Goal: Find specific page/section: Find specific page/section

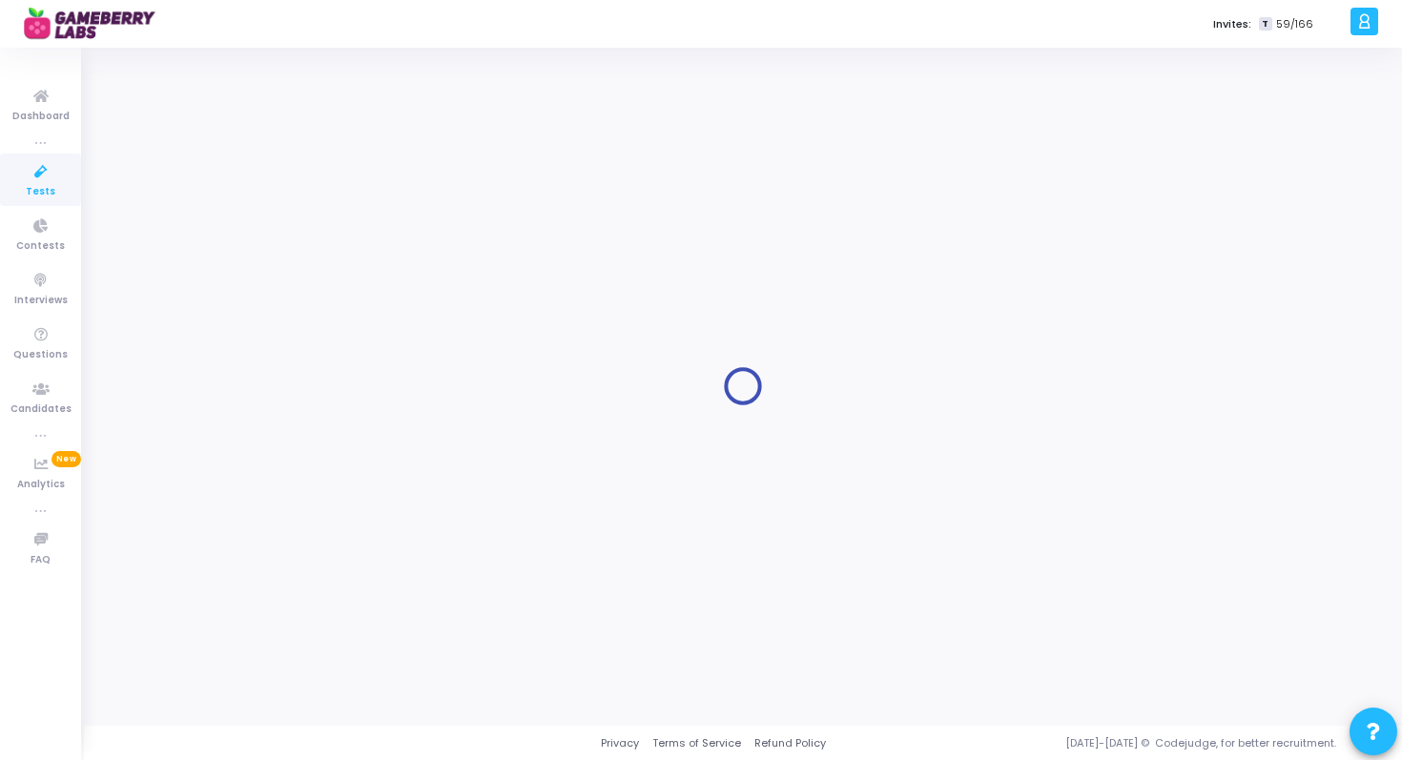
click at [51, 179] on icon at bounding box center [41, 172] width 40 height 24
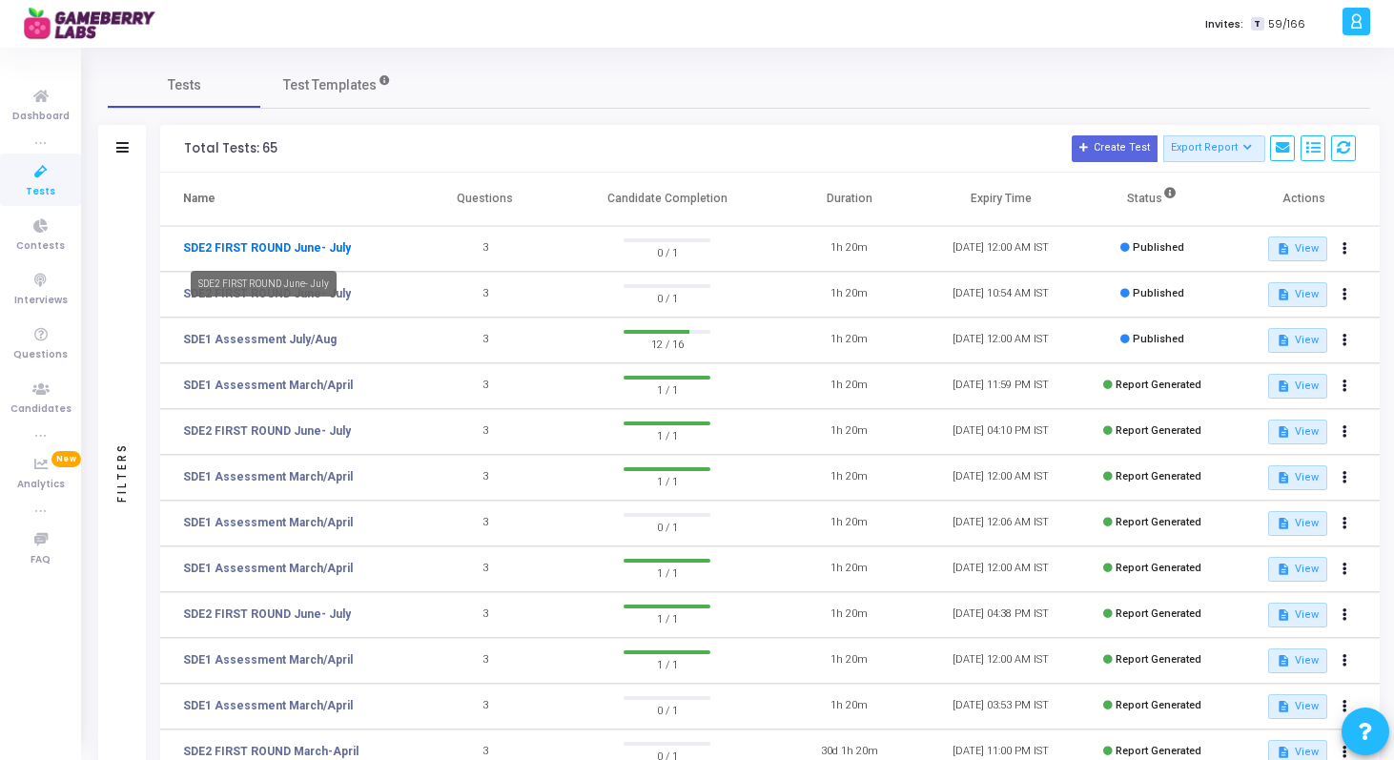
click at [222, 241] on link "SDE2 FIRST ROUND June- July" at bounding box center [267, 247] width 168 height 17
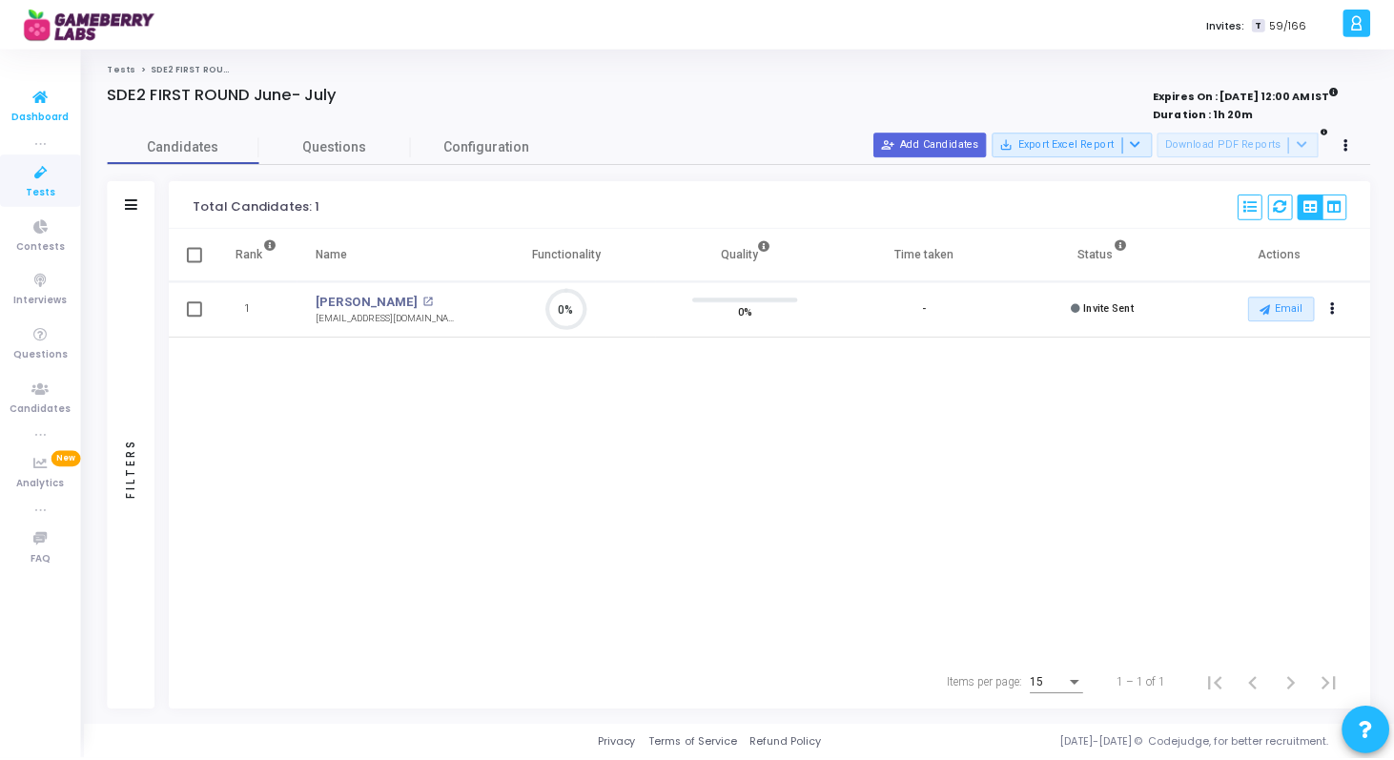
scroll to position [9, 9]
click at [48, 182] on icon at bounding box center [41, 172] width 40 height 24
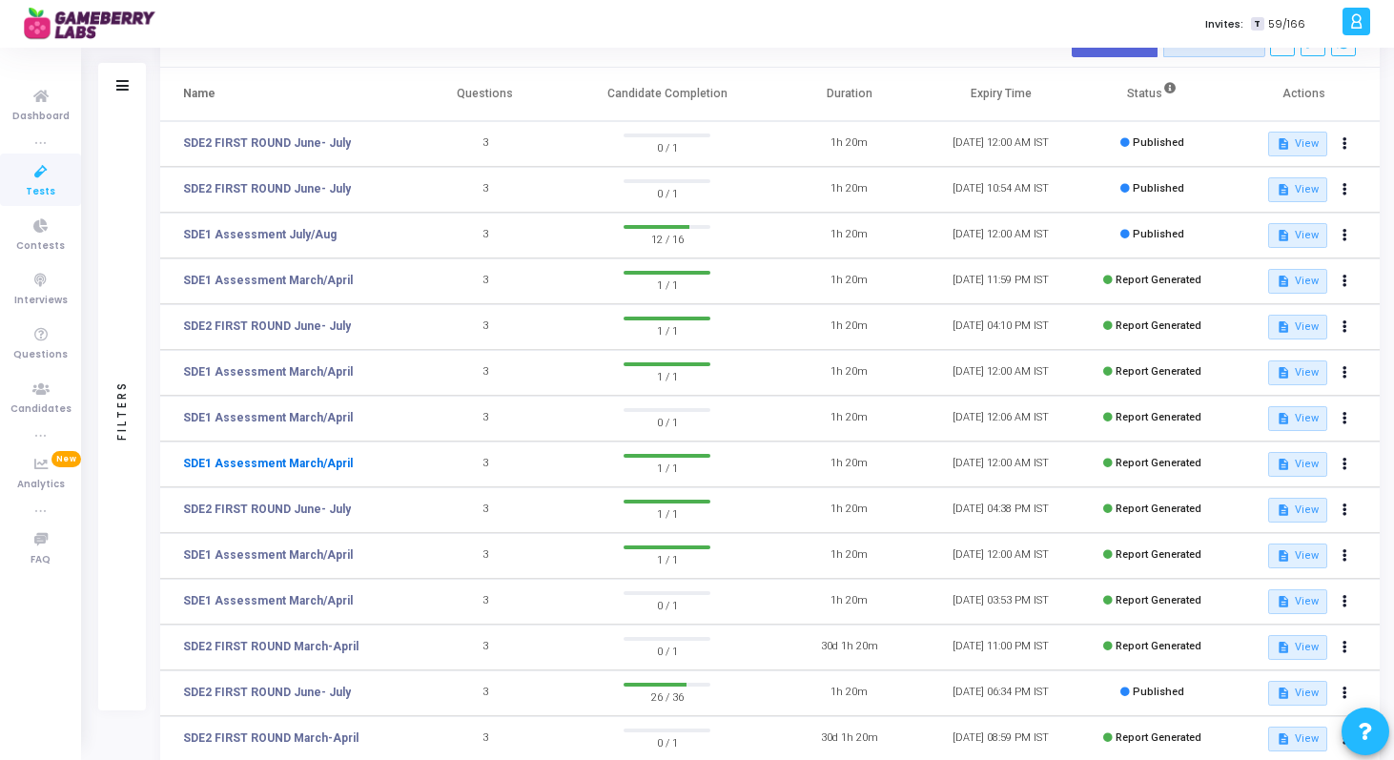
scroll to position [255, 0]
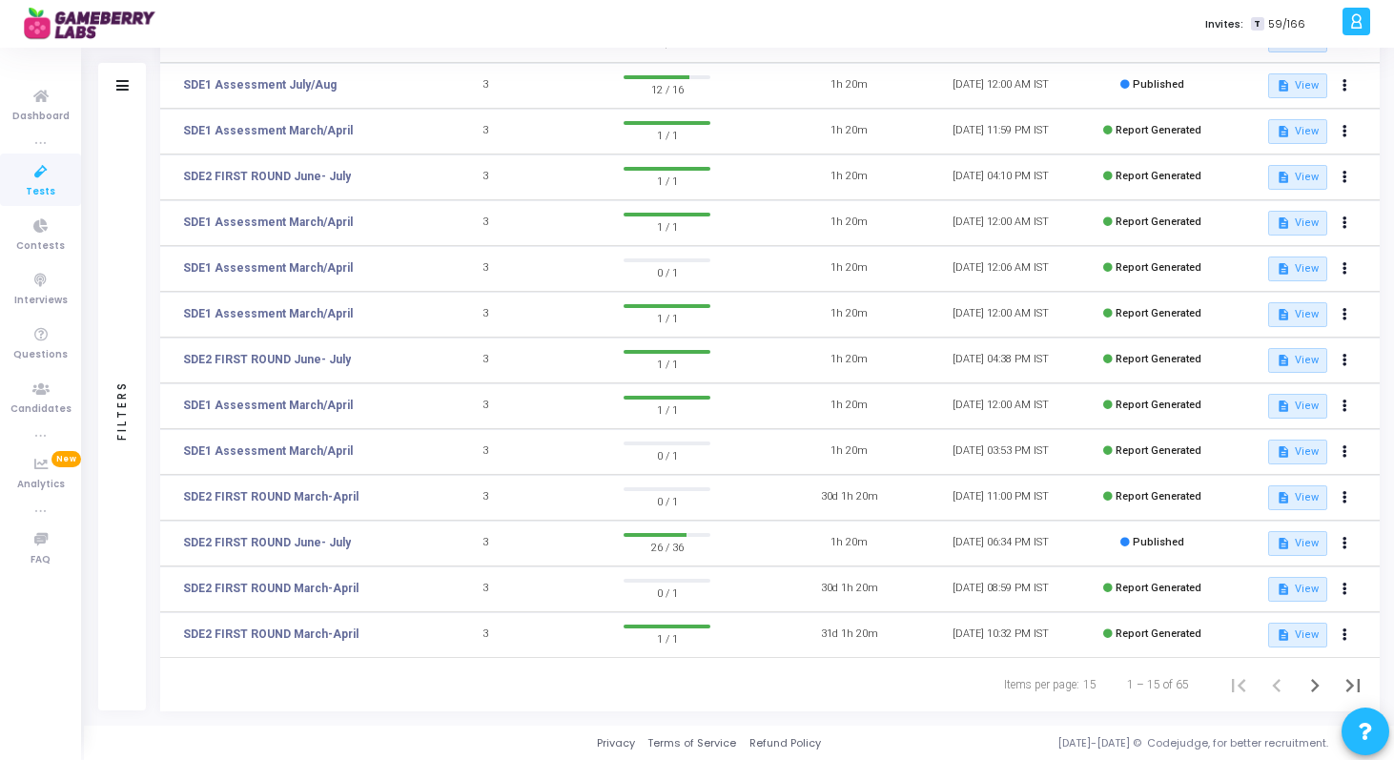
click at [298, 531] on td "SDE2 FIRST ROUND June- July" at bounding box center [284, 544] width 249 height 46
click at [298, 539] on link "SDE2 FIRST ROUND June- July" at bounding box center [267, 542] width 168 height 17
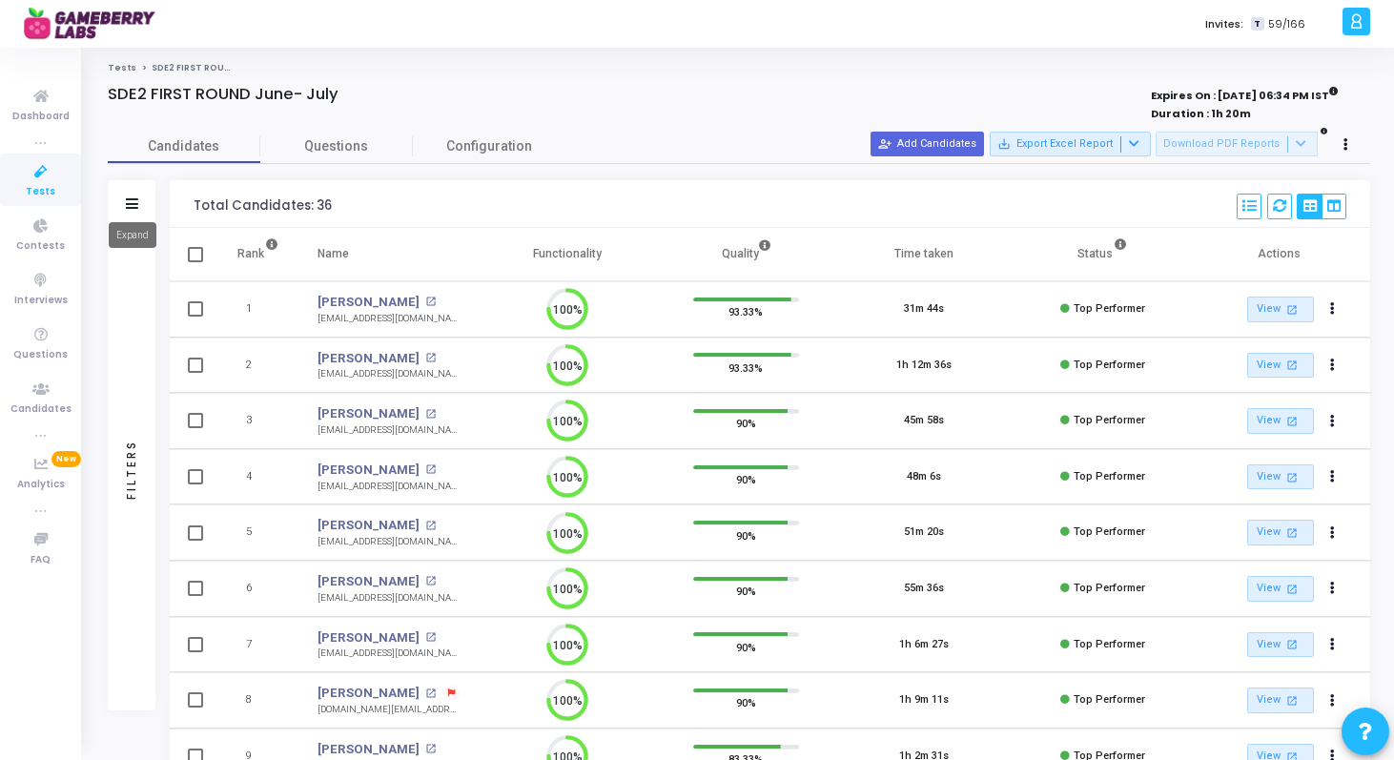
click at [131, 204] on icon at bounding box center [132, 203] width 12 height 10
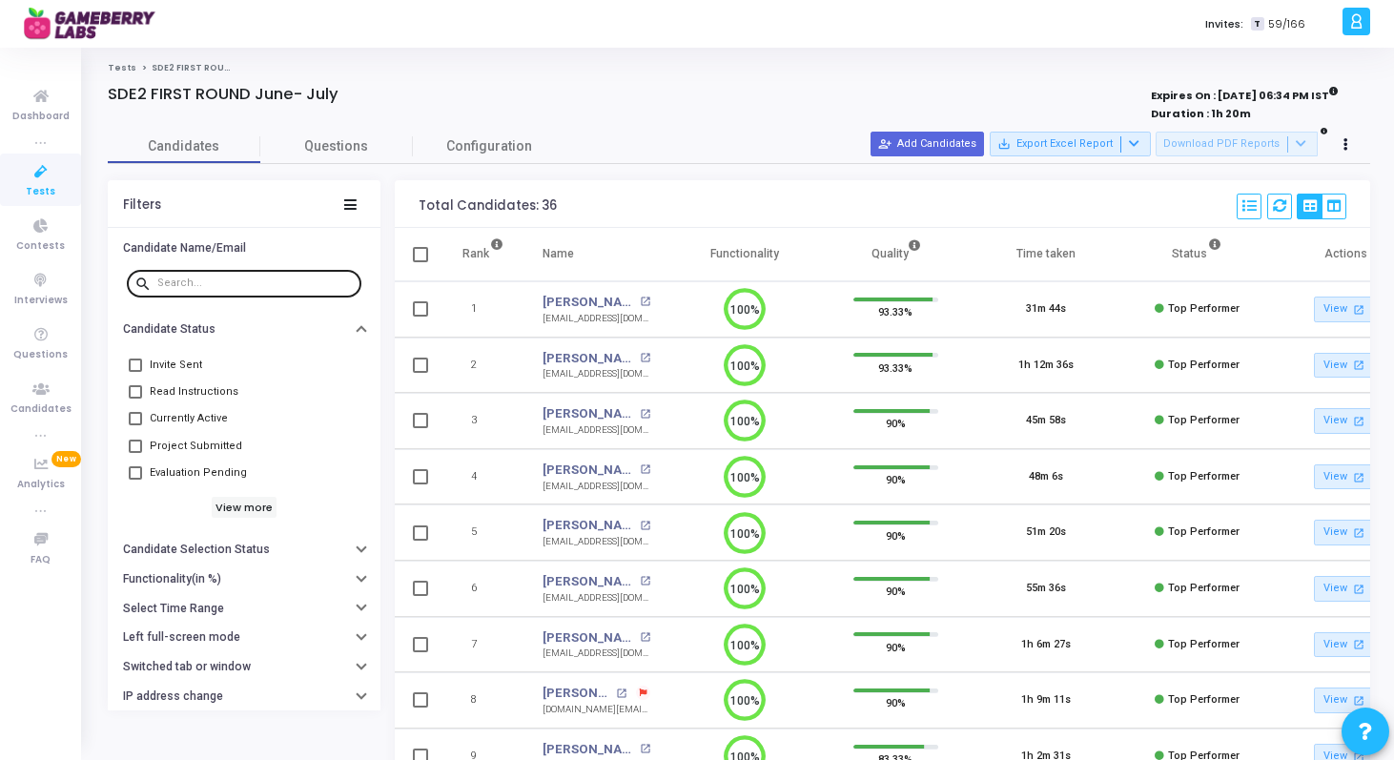
click at [272, 287] on input "text" at bounding box center [255, 282] width 196 height 11
type input "maha"
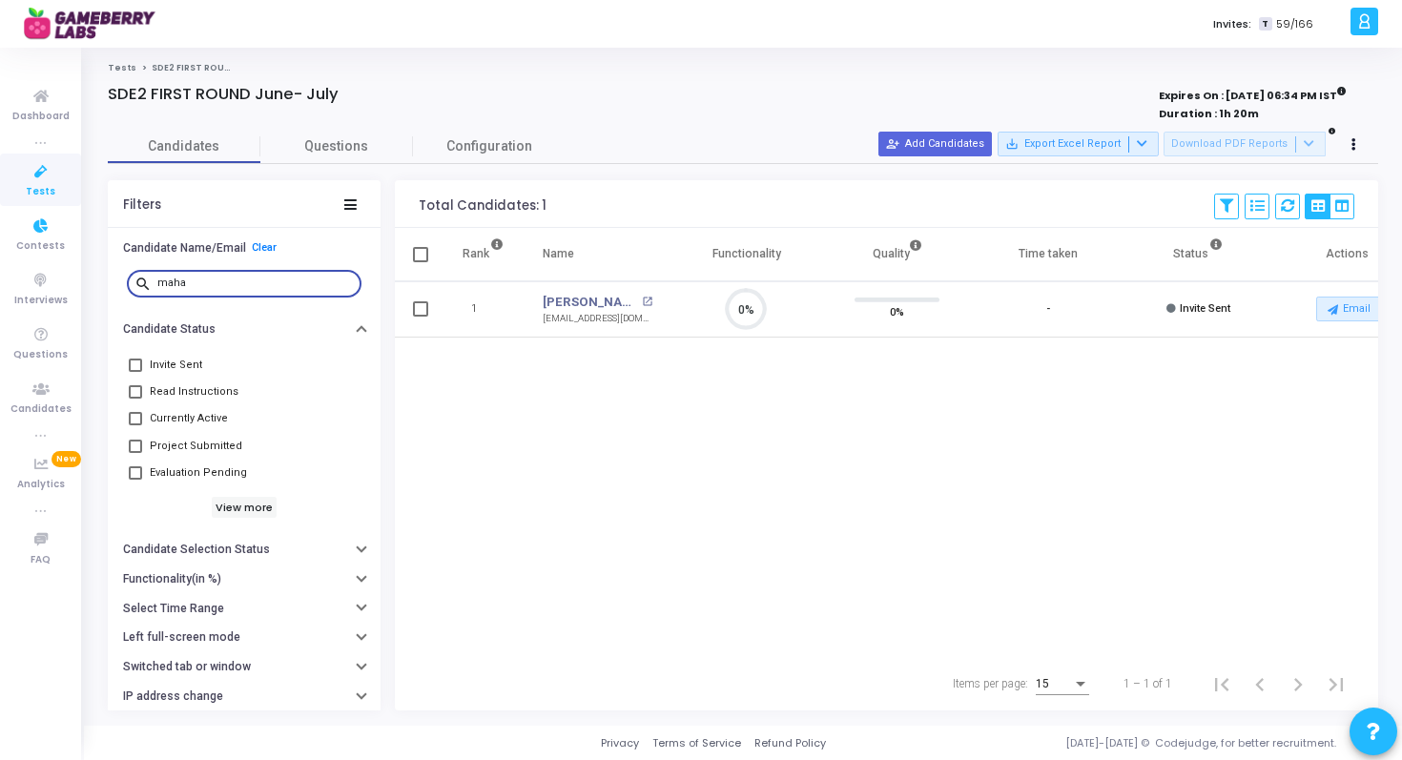
click at [41, 168] on icon at bounding box center [41, 172] width 40 height 24
